Goal: Find specific page/section: Find specific page/section

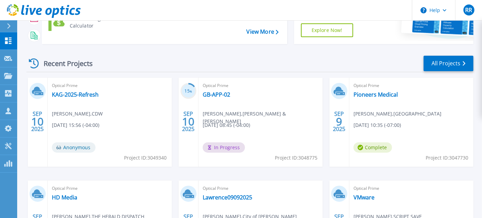
scroll to position [89, 0]
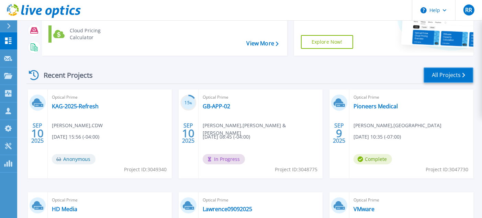
click at [450, 73] on link "All Projects" at bounding box center [448, 74] width 50 height 15
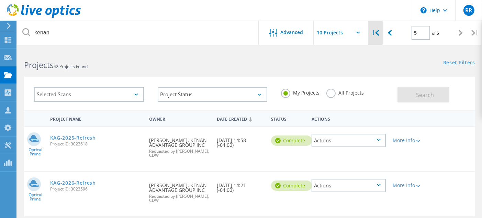
click at [379, 34] on icon at bounding box center [377, 33] width 4 height 6
type input "1"
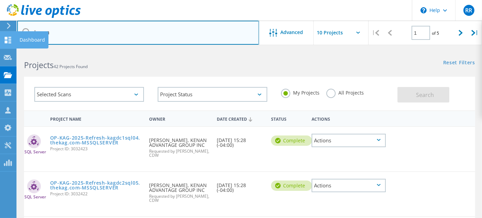
drag, startPoint x: 54, startPoint y: 33, endPoint x: 3, endPoint y: 37, distance: 51.0
click at [78, 31] on input "kenan" at bounding box center [138, 33] width 242 height 24
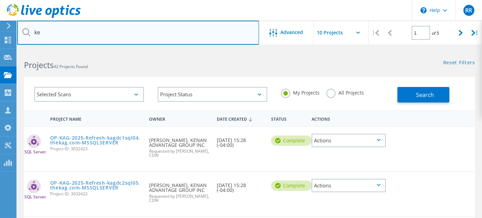
type input "k"
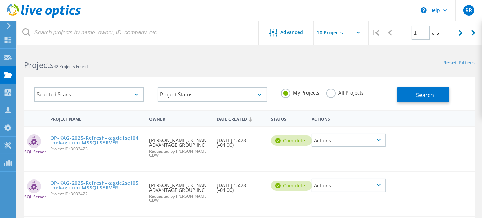
click at [136, 94] on icon at bounding box center [136, 94] width 4 height 2
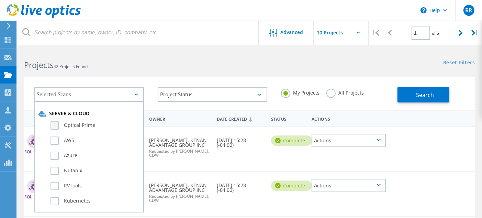
click at [70, 125] on label "Optical Prime" at bounding box center [94, 125] width 89 height 8
click at [0, 0] on input "Optical Prime" at bounding box center [0, 0] width 0 height 0
click at [421, 94] on span "Search" at bounding box center [425, 95] width 18 height 8
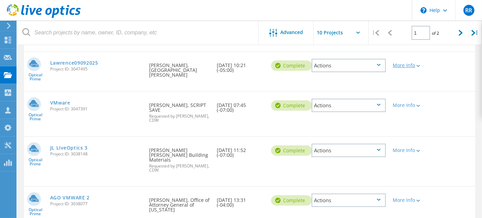
scroll to position [275, 0]
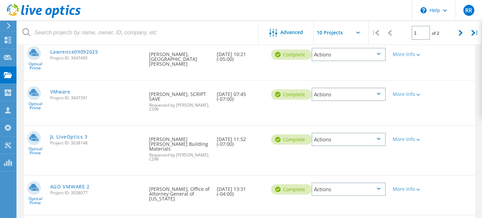
click at [375, 137] on div "Actions" at bounding box center [349, 139] width 74 height 13
click at [66, 135] on link "JL LiveOptics 3" at bounding box center [69, 136] width 38 height 5
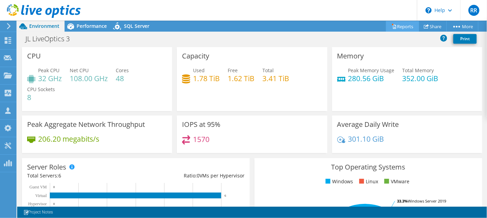
click at [401, 27] on link "Reports" at bounding box center [402, 26] width 33 height 11
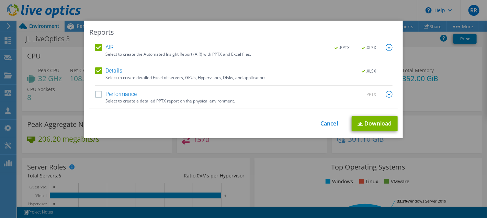
click at [320, 121] on link "Cancel" at bounding box center [329, 123] width 18 height 7
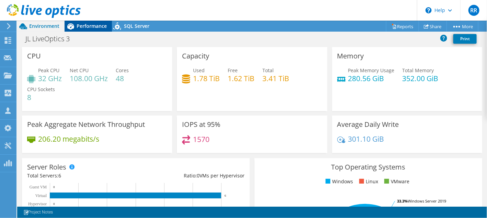
click at [87, 26] on span "Performance" at bounding box center [92, 26] width 30 height 7
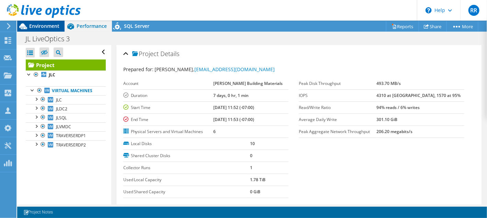
click at [38, 23] on span "Environment" at bounding box center [44, 26] width 30 height 7
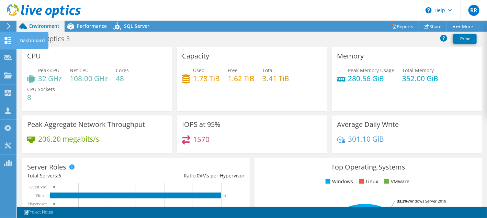
click at [29, 42] on div "Dashboard" at bounding box center [32, 40] width 32 height 17
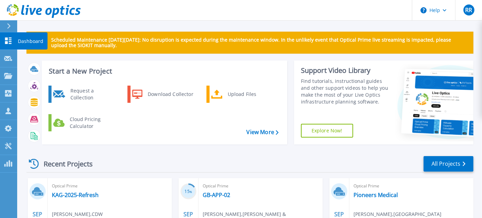
click at [26, 40] on p "Dashboard" at bounding box center [30, 41] width 25 height 18
click at [24, 39] on p "Dashboard" at bounding box center [30, 41] width 25 height 18
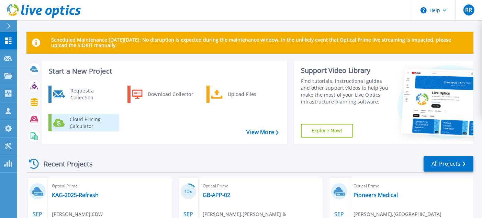
click at [79, 123] on div "Cloud Pricing Calculator" at bounding box center [91, 123] width 51 height 14
